Goal: Task Accomplishment & Management: Complete application form

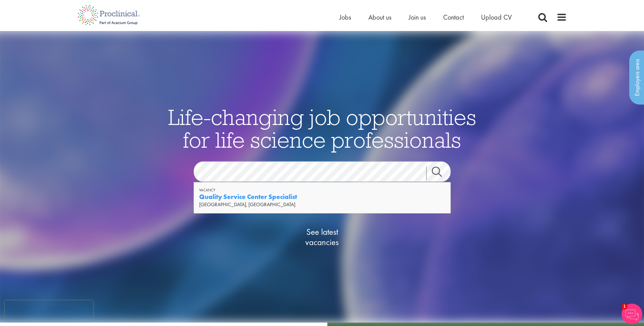
click at [253, 198] on strong "Quality Service Center Specialist" at bounding box center [248, 197] width 98 height 9
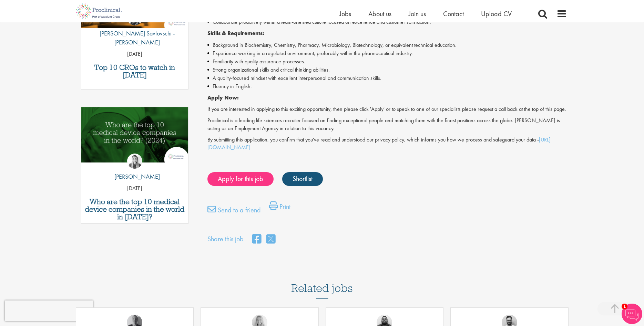
scroll to position [316, 0]
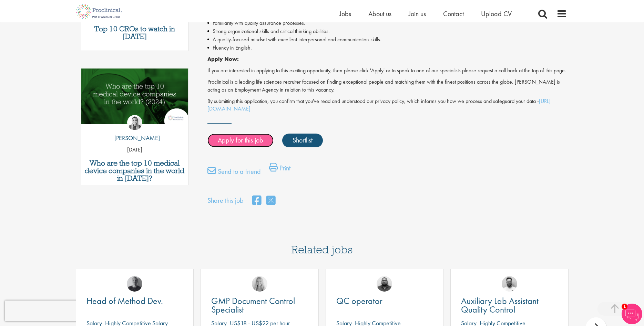
click at [235, 147] on link "Apply for this job" at bounding box center [240, 141] width 66 height 14
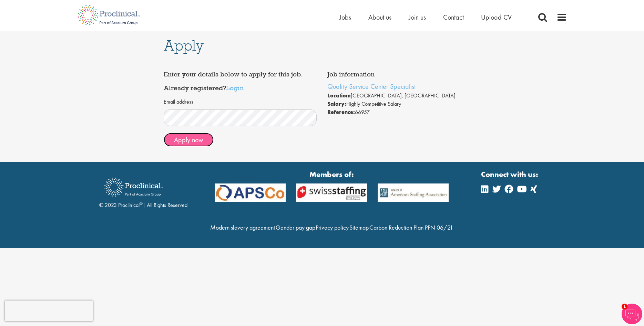
click at [185, 141] on button "Apply now" at bounding box center [189, 140] width 50 height 14
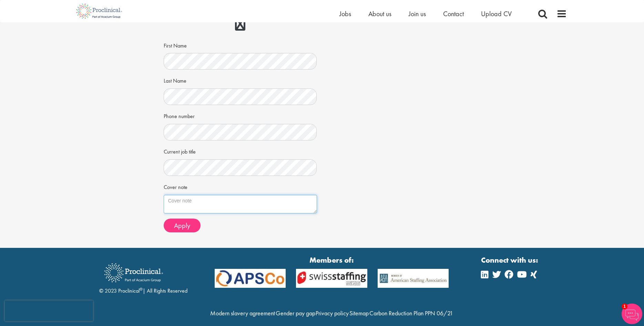
scroll to position [84, 0]
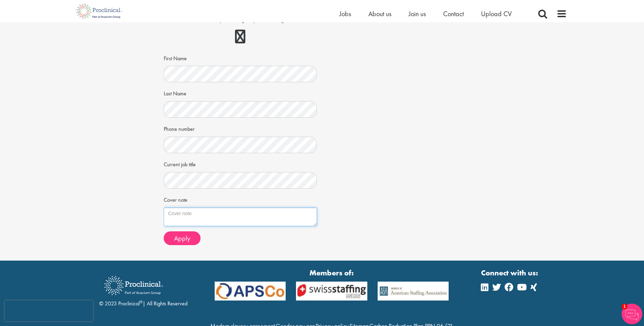
click at [187, 214] on textarea "Cover note" at bounding box center [240, 217] width 153 height 19
paste textarea "Dear Ms. Bennett, I am excited to apply for the Quality Service Center Speciali…"
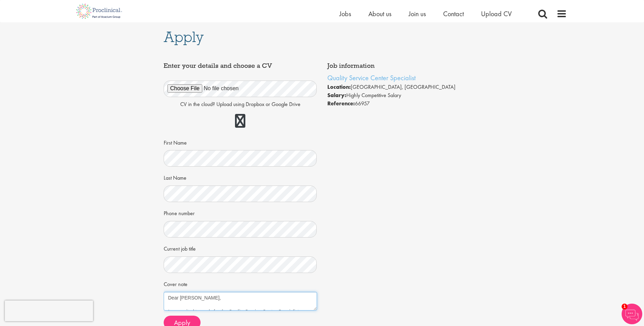
scroll to position [35, 0]
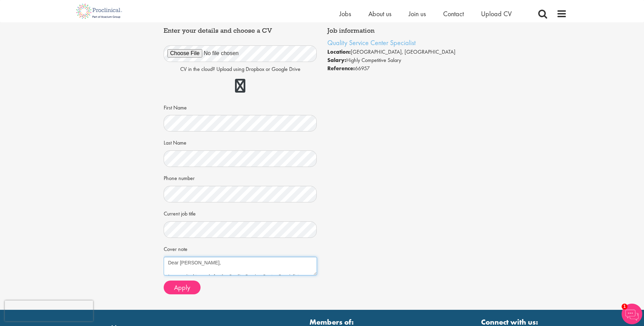
click at [185, 263] on textarea "Dear Ms. Bennett, I am excited to apply for the Quality Service Center Speciali…" at bounding box center [240, 266] width 153 height 19
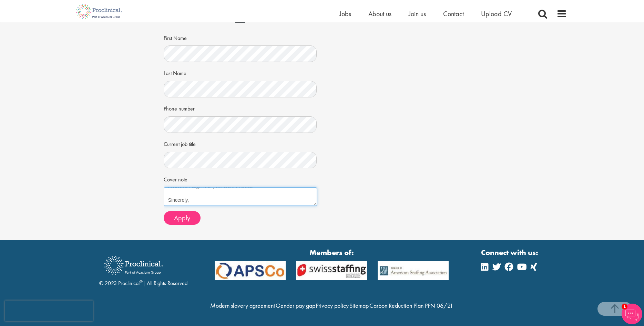
scroll to position [119, 0]
type textarea "Dear Mr. Bennett, I am excited to apply for the Quality Service Center Speciali…"
click at [189, 214] on span "Apply" at bounding box center [182, 218] width 16 height 9
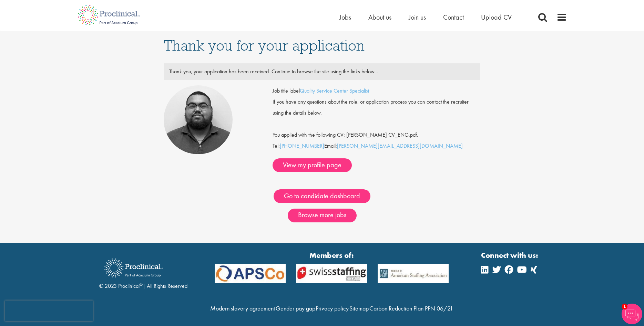
drag, startPoint x: 378, startPoint y: 93, endPoint x: 301, endPoint y: 94, distance: 77.1
click at [301, 94] on div "Job title label Quality Service Center Specialist" at bounding box center [376, 90] width 218 height 11
click at [534, 118] on div "Thank you for your application Thank you, your application has been received. C…" at bounding box center [322, 137] width 654 height 212
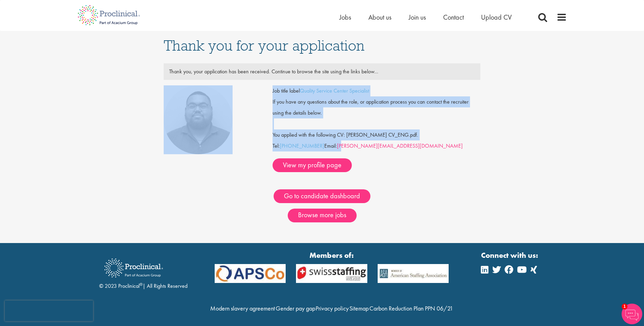
drag, startPoint x: 264, startPoint y: 150, endPoint x: 342, endPoint y: 152, distance: 77.5
click at [342, 152] on div "Job title label Quality Service Center Specialist If you have any questions abo…" at bounding box center [321, 128] width 327 height 87
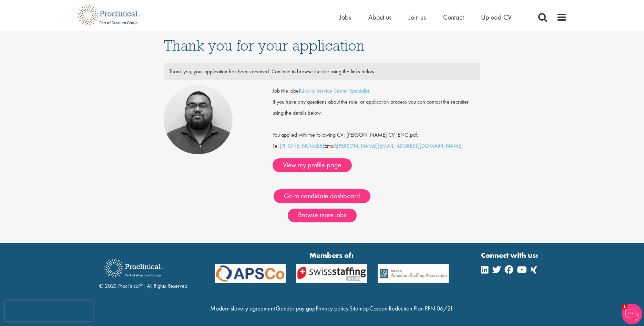
click at [118, 177] on div "Thank you for your application Thank you, your application has been received. C…" at bounding box center [322, 137] width 654 height 212
click at [352, 158] on link "View my profile page" at bounding box center [311, 165] width 79 height 14
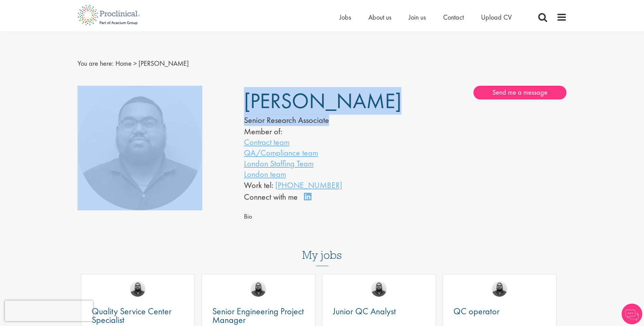
drag, startPoint x: 235, startPoint y: 98, endPoint x: 380, endPoint y: 118, distance: 146.7
click at [380, 118] on div "[PERSON_NAME] Senior Research Associate Member of: Contract team QA/Compliance …" at bounding box center [321, 159] width 499 height 154
copy div "[PERSON_NAME] Senior Research Associate"
drag, startPoint x: 362, startPoint y: 186, endPoint x: 276, endPoint y: 189, distance: 86.5
click at [276, 189] on div "Work tel: [PHONE_NUMBER]" at bounding box center [314, 185] width 141 height 12
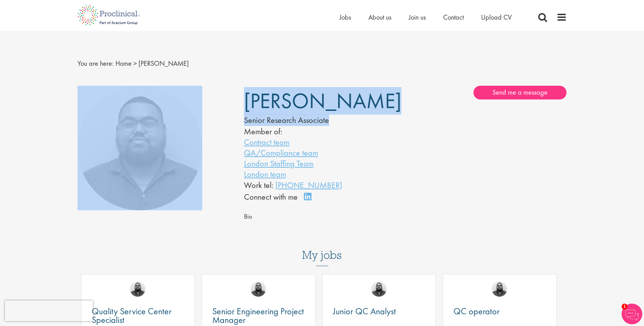
copy link "[PHONE_NUMBER]"
click at [491, 167] on div "[PERSON_NAME] Senior Research Associate Member of: Contract team QA/Compliance …" at bounding box center [405, 144] width 333 height 117
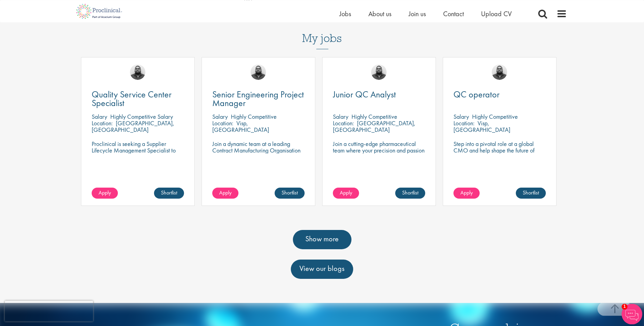
scroll to position [211, 0]
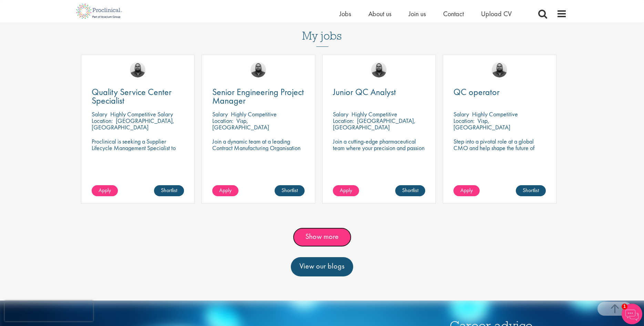
click at [321, 239] on link "Show more" at bounding box center [322, 237] width 59 height 19
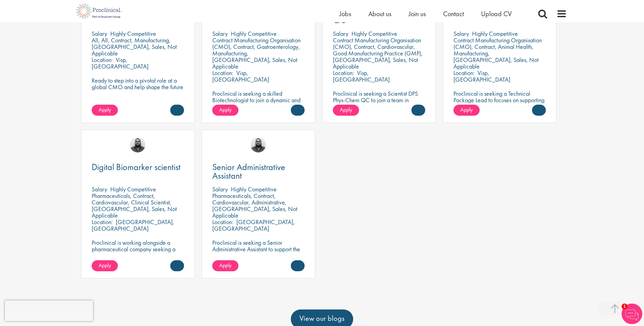
scroll to position [773, 0]
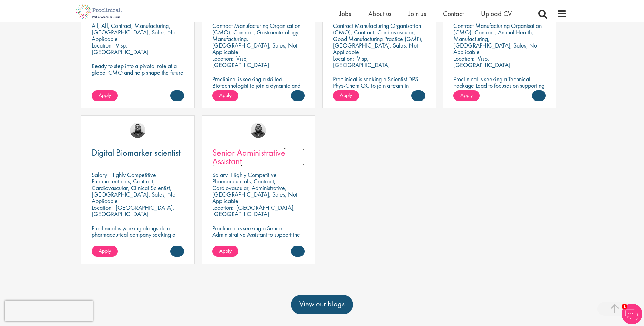
click at [232, 161] on span "Senior Administrative Assistant" at bounding box center [248, 157] width 73 height 20
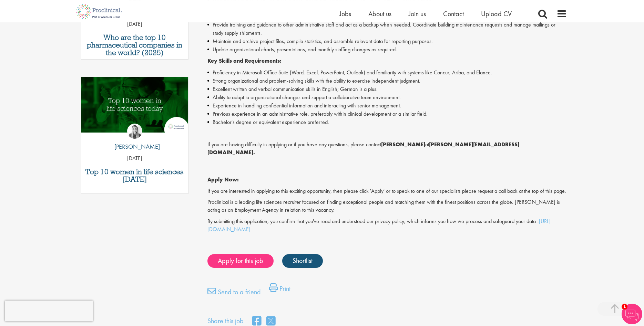
scroll to position [316, 0]
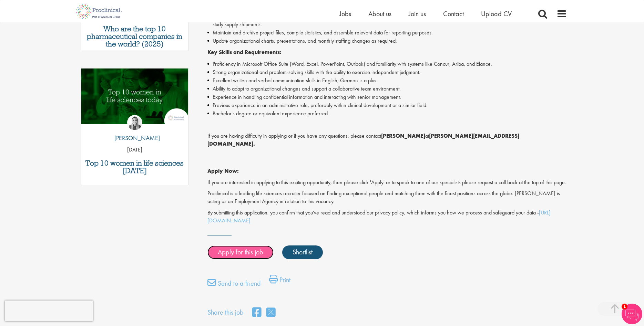
click at [230, 252] on link "Apply for this job" at bounding box center [240, 253] width 66 height 14
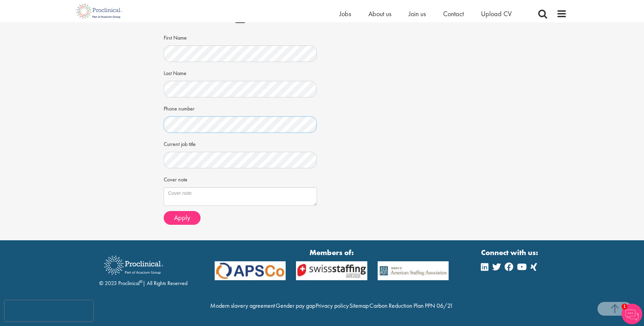
scroll to position [152, 0]
click at [185, 213] on span "Apply" at bounding box center [182, 217] width 16 height 9
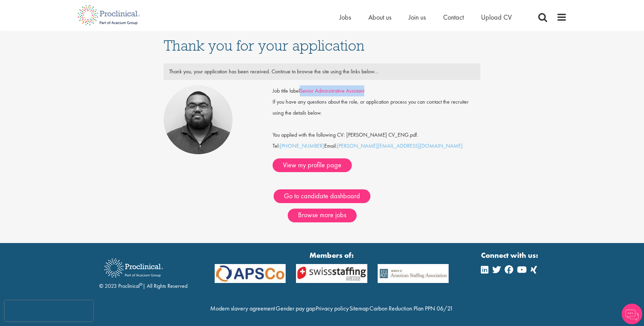
drag, startPoint x: 374, startPoint y: 89, endPoint x: 303, endPoint y: 92, distance: 71.0
click at [303, 92] on div "Job title label Senior Administrative Assistant" at bounding box center [376, 90] width 218 height 11
copy link "Senior Administrative Assistant"
